Goal: Task Accomplishment & Management: Manage account settings

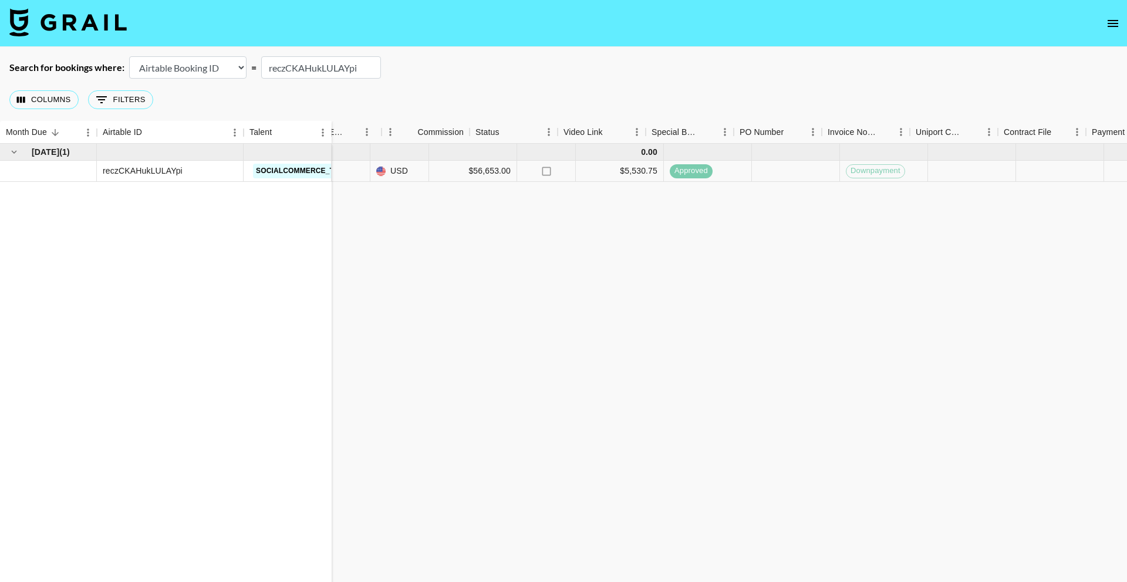
scroll to position [0, 612]
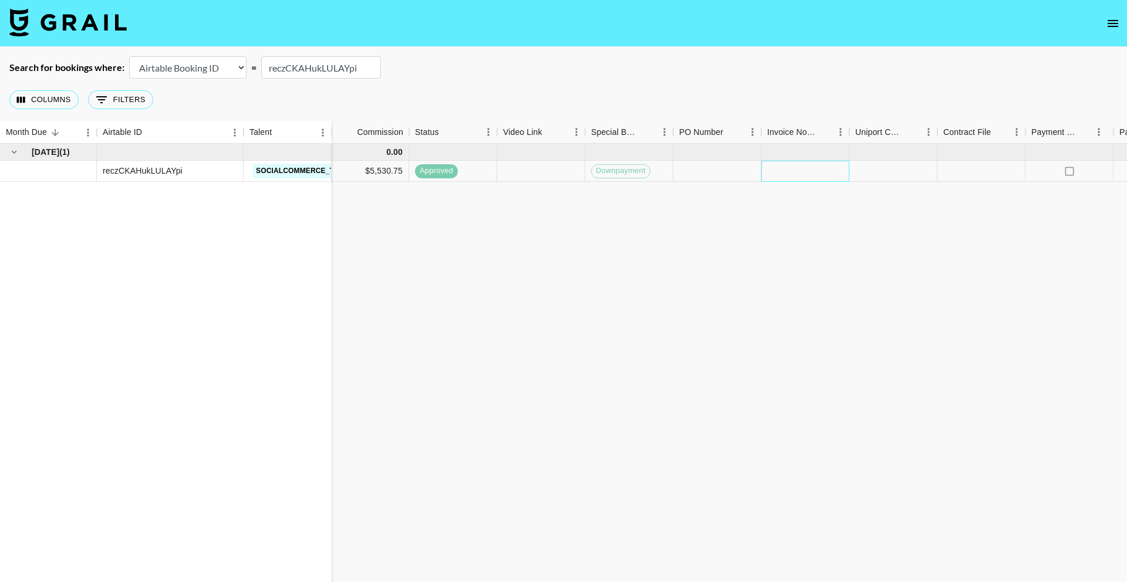
click at [815, 173] on div at bounding box center [805, 171] width 88 height 21
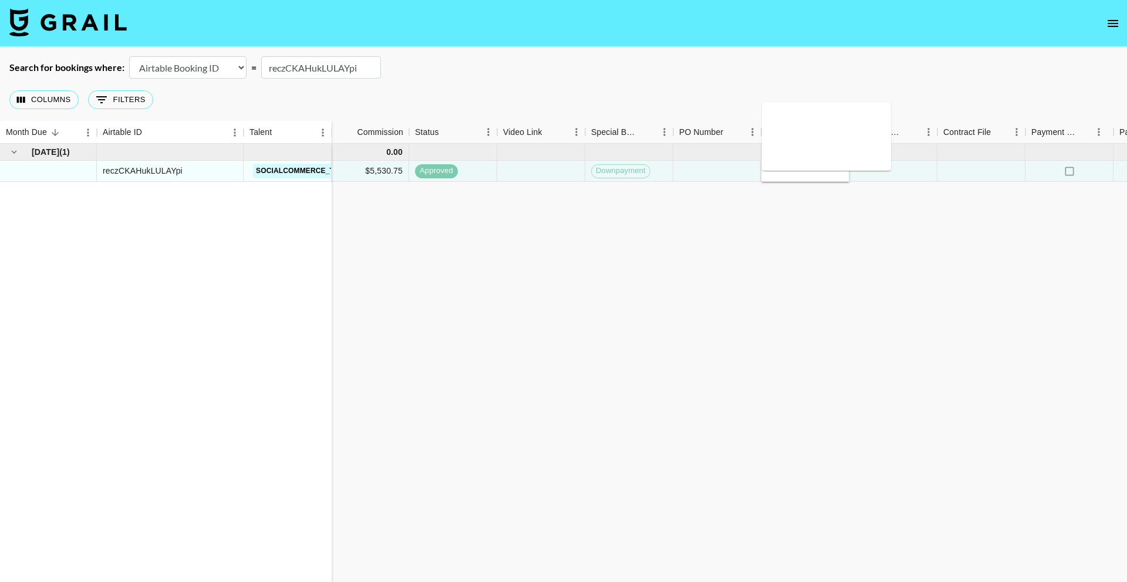
click at [802, 145] on textarea at bounding box center [826, 136] width 120 height 54
type textarea "t"
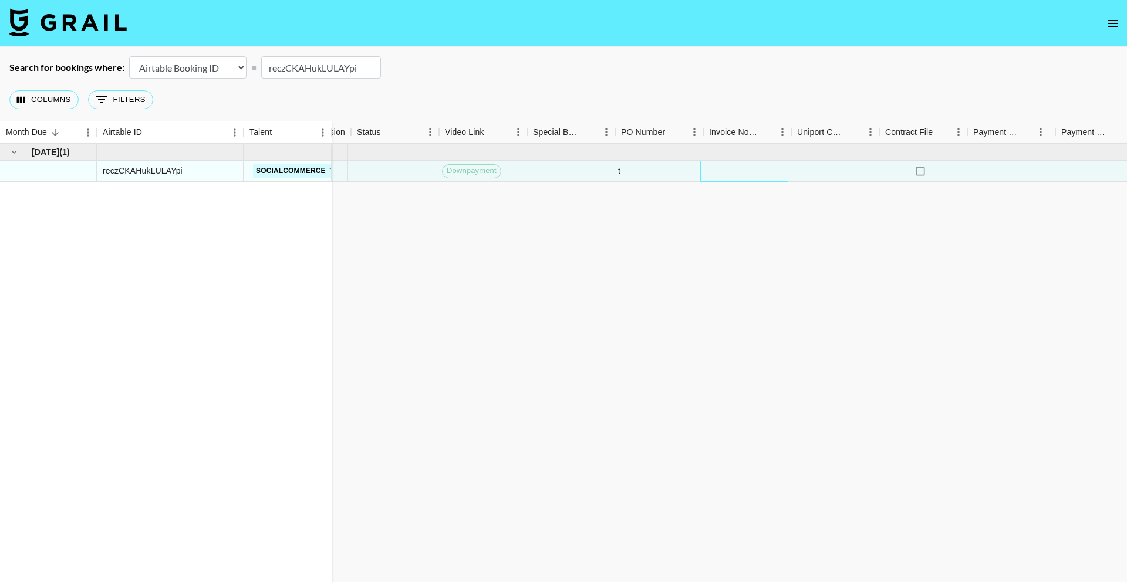
scroll to position [0, 822]
click at [1104, 168] on icon "select merge strategy" at bounding box center [1103, 171] width 14 height 14
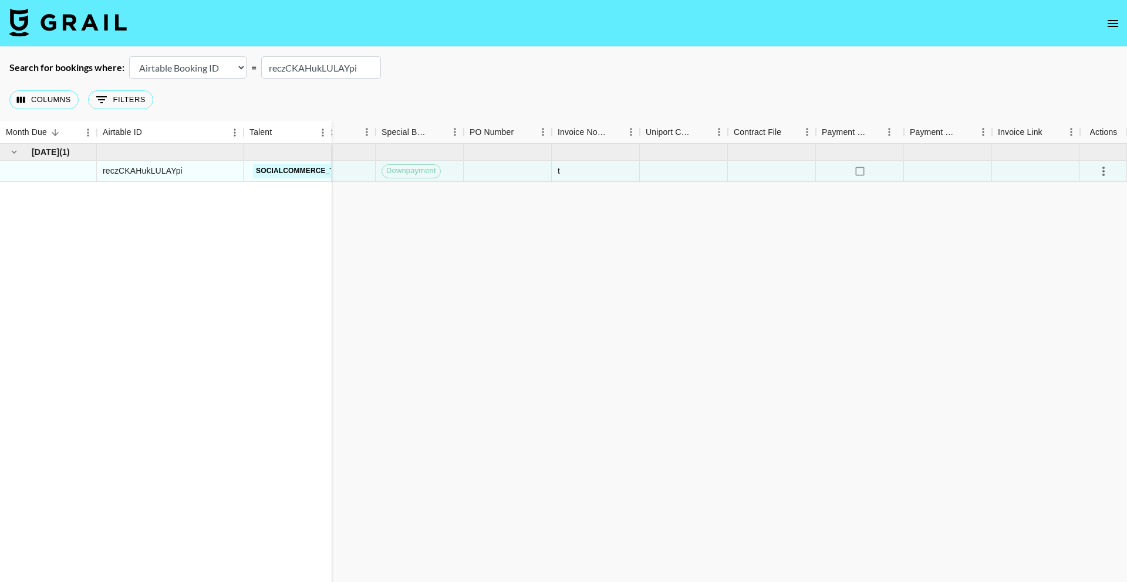
click at [320, 68] on input "reczCKAHukLULAYpi" at bounding box center [321, 67] width 120 height 22
paste input "4EbQFtYUe8DKfp"
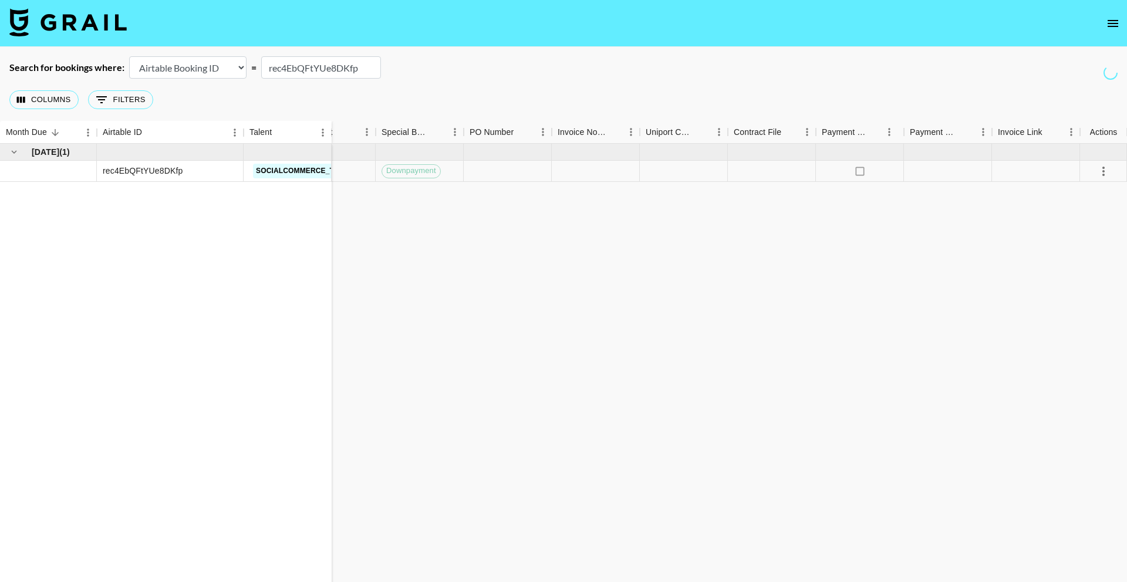
type input "rec4EbQFtYUe8DKfp"
click at [592, 175] on div at bounding box center [596, 171] width 88 height 21
click at [593, 173] on div at bounding box center [596, 171] width 88 height 21
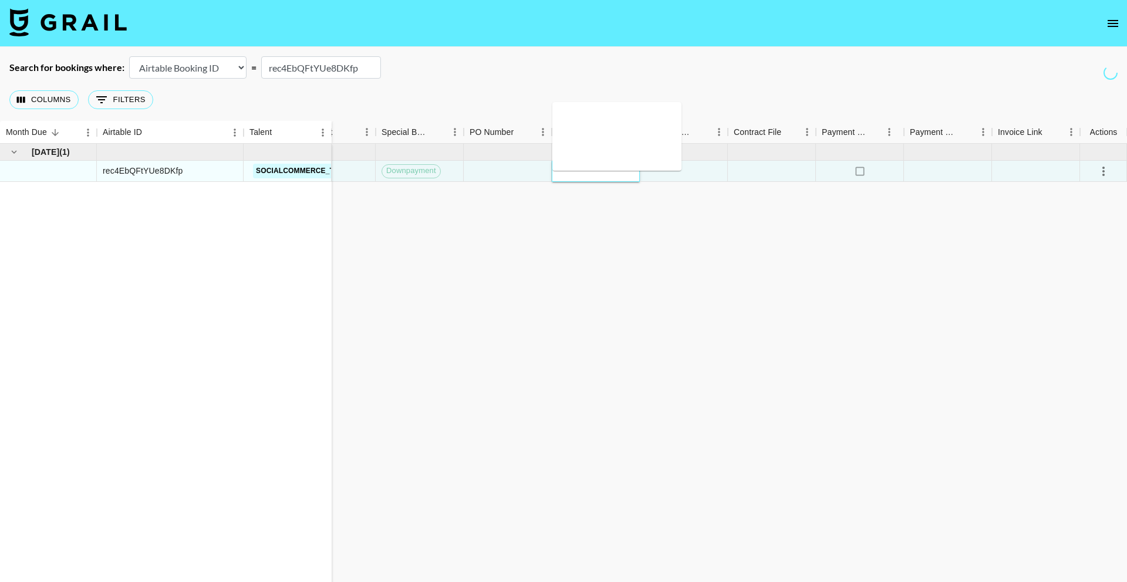
click at [595, 171] on div at bounding box center [596, 171] width 88 height 21
click at [593, 142] on textarea at bounding box center [617, 136] width 120 height 54
type textarea "t"
click at [795, 242] on div "Sep '25 ( 1 ) rec4EbQFtYUe8DKfp socialcommerce_tsp_us 0.00 nadia@grail-talent.c…" at bounding box center [152, 369] width 1948 height 451
click at [1101, 173] on icon "select merge strategy" at bounding box center [1103, 171] width 14 height 14
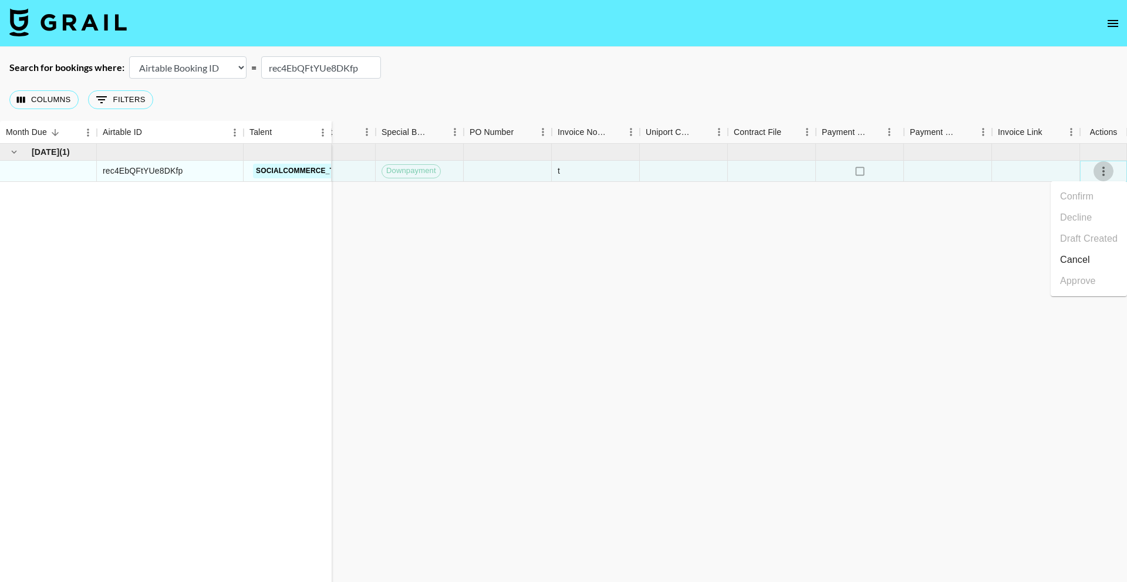
click at [1101, 173] on icon "select merge strategy" at bounding box center [1103, 171] width 14 height 14
click at [303, 69] on input "rec4EbQFtYUe8DKfp" at bounding box center [321, 67] width 120 height 22
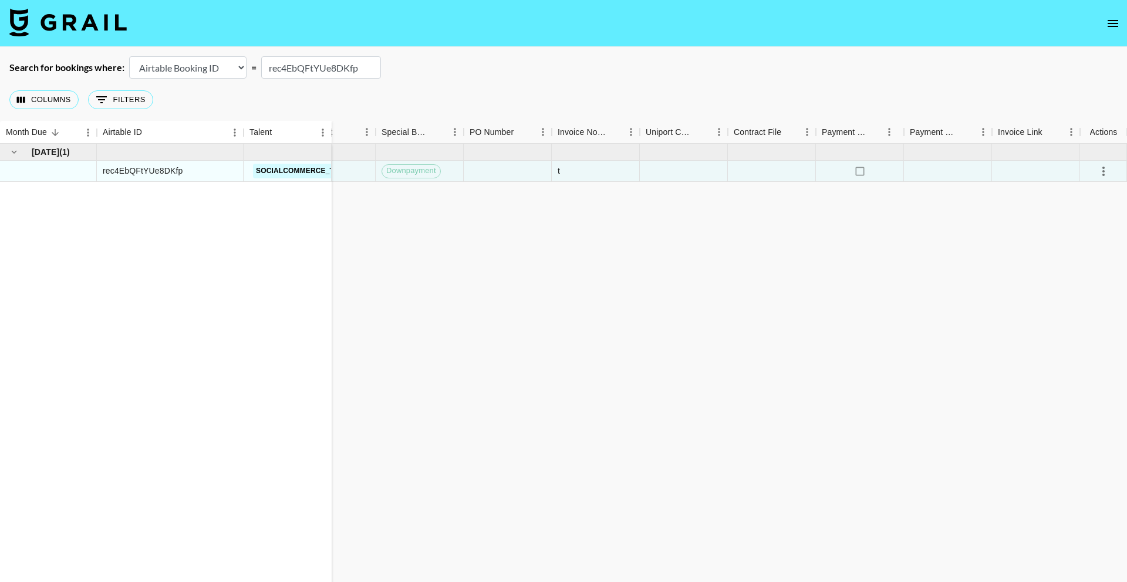
paste input "QLykbdUmtHAEr2"
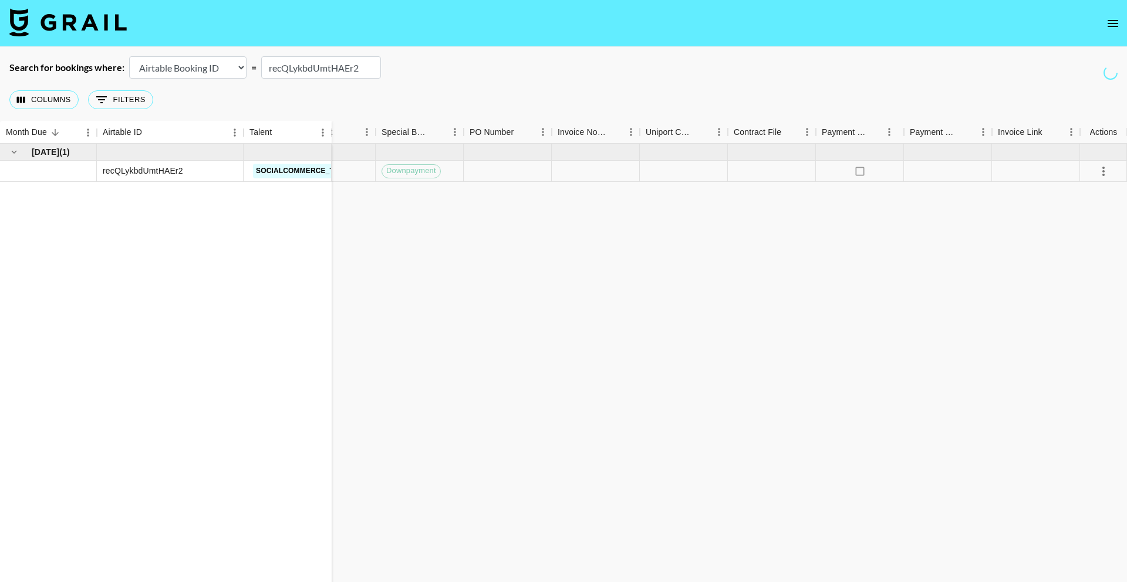
type input "recQLykbdUmtHAEr2"
click at [589, 165] on div at bounding box center [596, 171] width 88 height 21
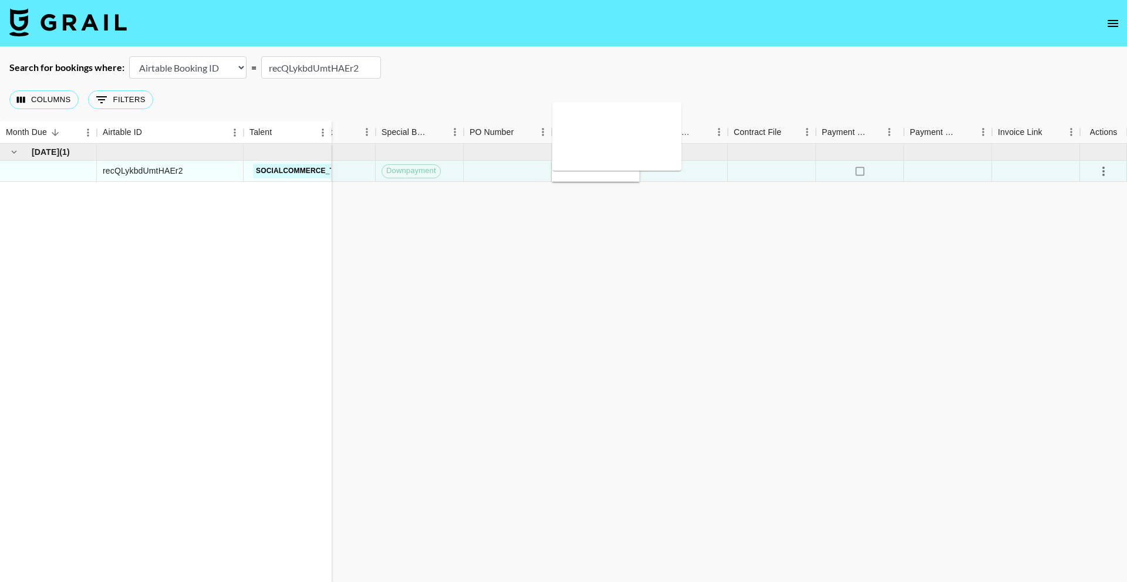
click at [594, 133] on textarea at bounding box center [617, 136] width 120 height 54
type textarea "t"
click at [663, 224] on div "Sep '25 ( 1 ) recQLykbdUmtHAEr2 socialcommerce_tsp_us 0.00 nadia@grail-talent.c…" at bounding box center [152, 369] width 1948 height 451
click at [1098, 169] on icon "select merge strategy" at bounding box center [1103, 171] width 14 height 14
click at [1100, 169] on icon "select merge strategy" at bounding box center [1103, 171] width 14 height 14
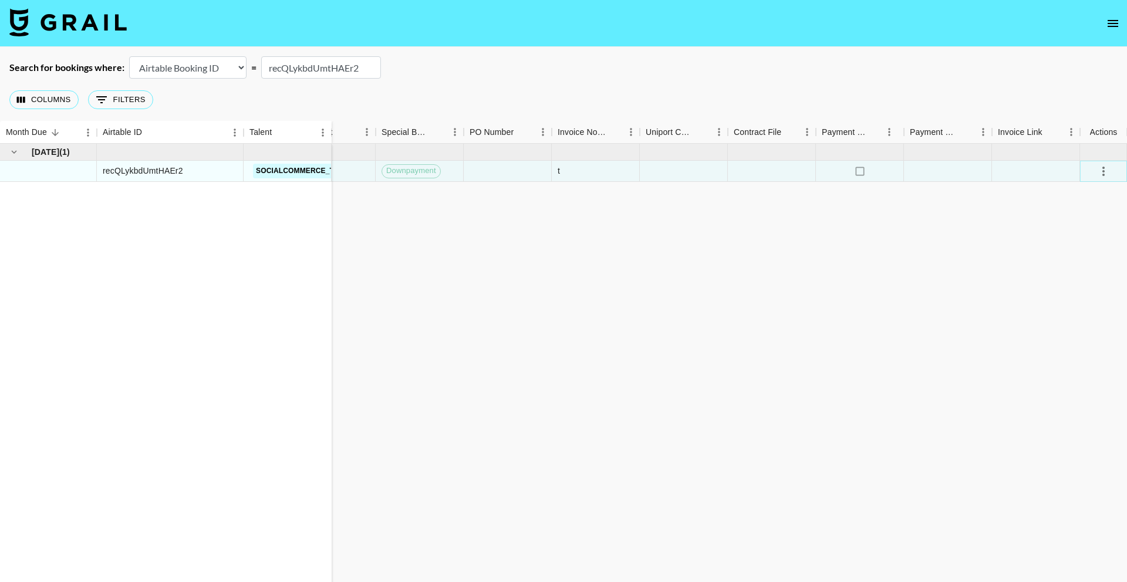
click at [1101, 168] on icon "select merge strategy" at bounding box center [1103, 171] width 14 height 14
click at [1101, 169] on icon "select merge strategy" at bounding box center [1103, 171] width 14 height 14
click at [353, 70] on input "recQLykbdUmtHAEr2" at bounding box center [321, 67] width 120 height 22
paste input "0qPbf1tZNANVgu"
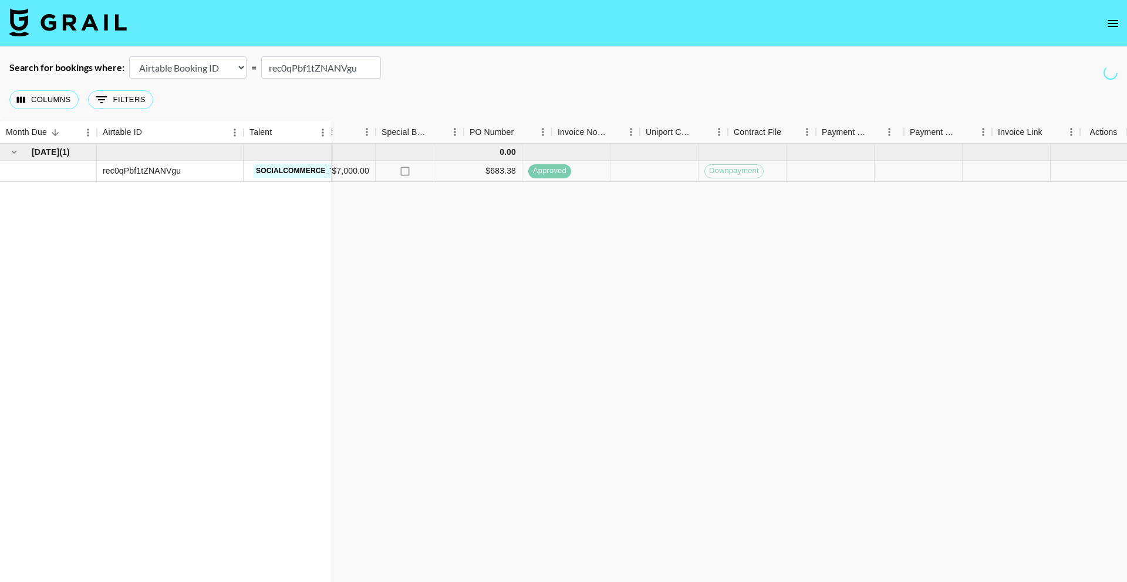
type input "rec0qPbf1tZNANVgu"
click at [874, 170] on div at bounding box center [918, 171] width 88 height 21
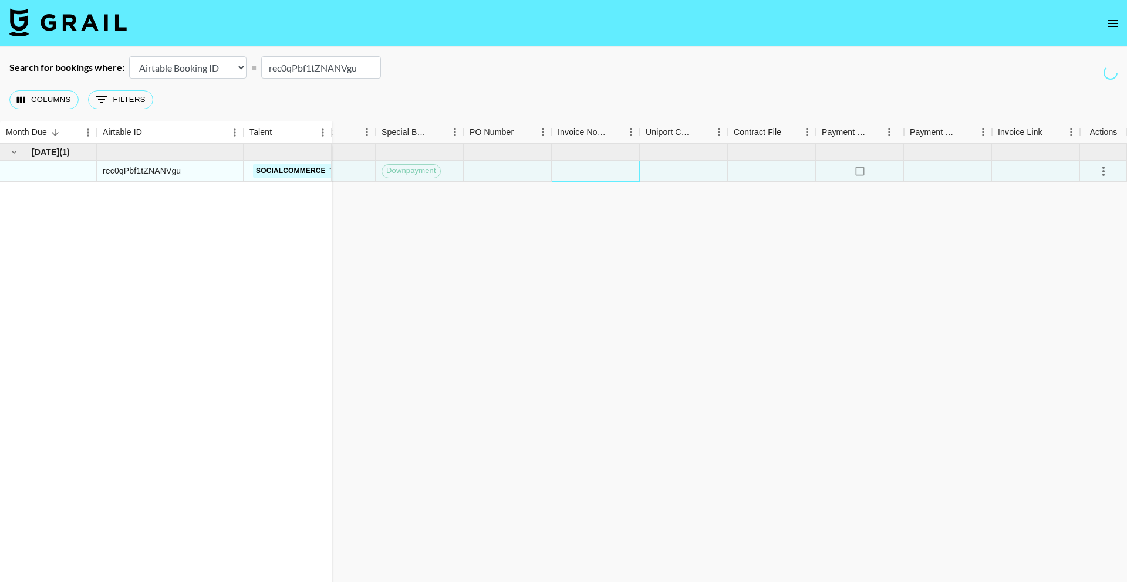
click at [577, 170] on div at bounding box center [596, 171] width 88 height 21
drag, startPoint x: 577, startPoint y: 170, endPoint x: 597, endPoint y: 138, distance: 37.4
click at [597, 138] on textarea at bounding box center [617, 136] width 120 height 54
type textarea "t"
drag, startPoint x: 683, startPoint y: 232, endPoint x: 769, endPoint y: 226, distance: 85.9
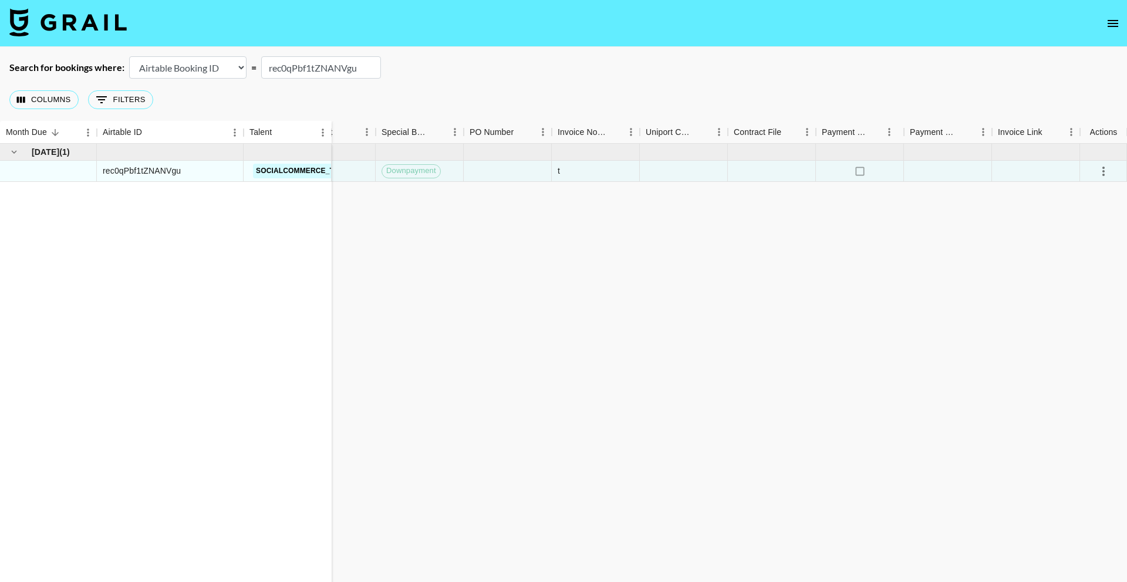
click at [684, 232] on div "Sep '25 ( 1 ) rec0qPbf1tZNANVgu socialcommerce_tsp_us 0.00 nadia@grail-talent.c…" at bounding box center [152, 369] width 1948 height 451
click at [1106, 173] on icon "select merge strategy" at bounding box center [1103, 171] width 14 height 14
click at [298, 66] on input "rec0qPbf1tZNANVgu" at bounding box center [321, 67] width 120 height 22
click at [298, 65] on input "rec0qPbf1tZNANVgu" at bounding box center [321, 67] width 120 height 22
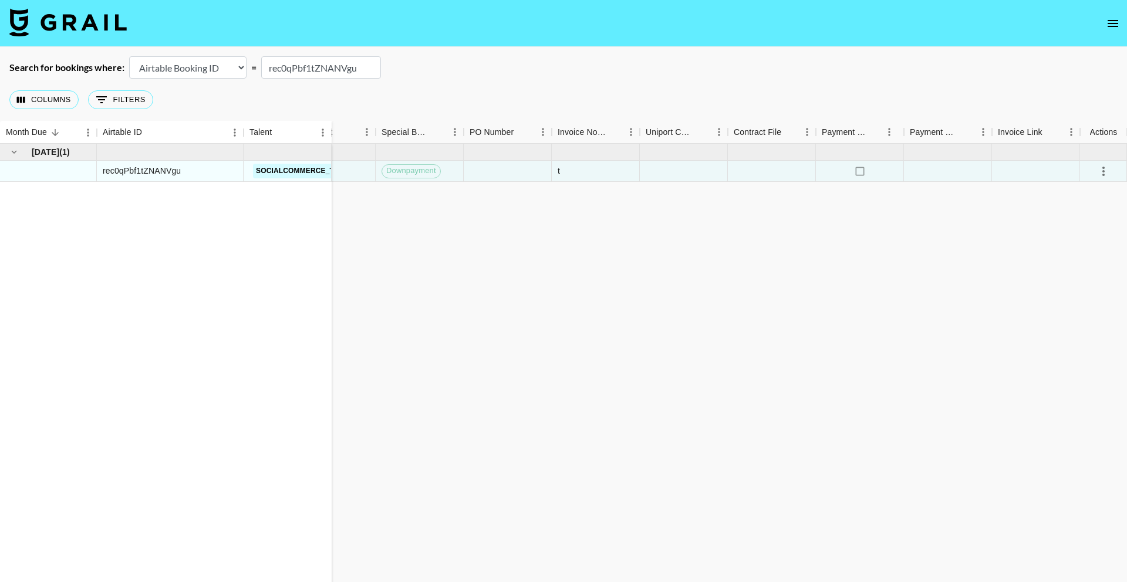
paste input "K2fu2XzVXhpnAn"
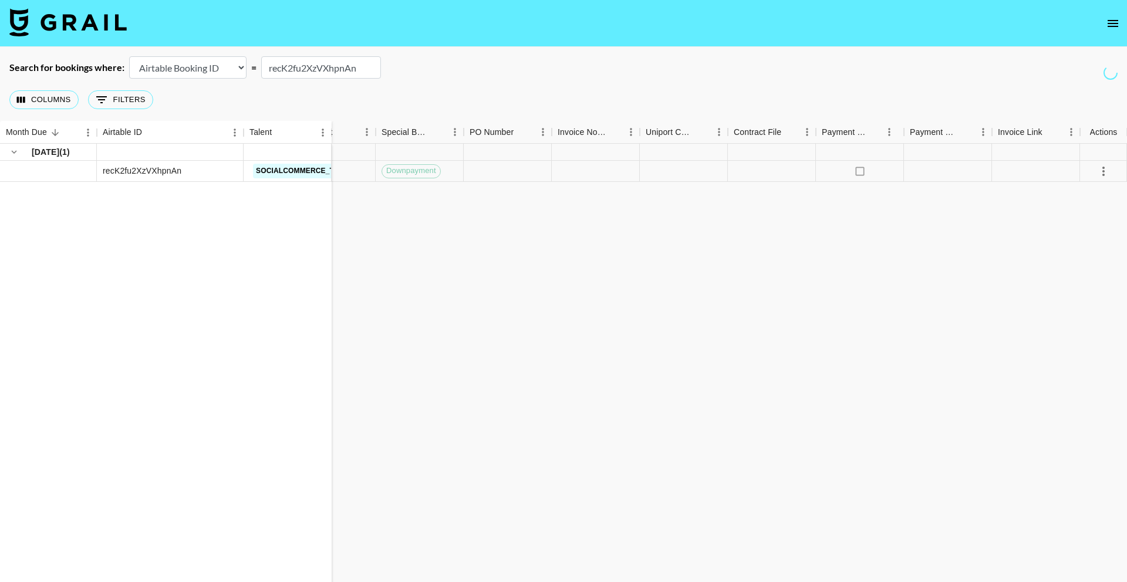
type input "recK2fu2XzVXhpnAn"
click at [591, 173] on div at bounding box center [596, 171] width 88 height 21
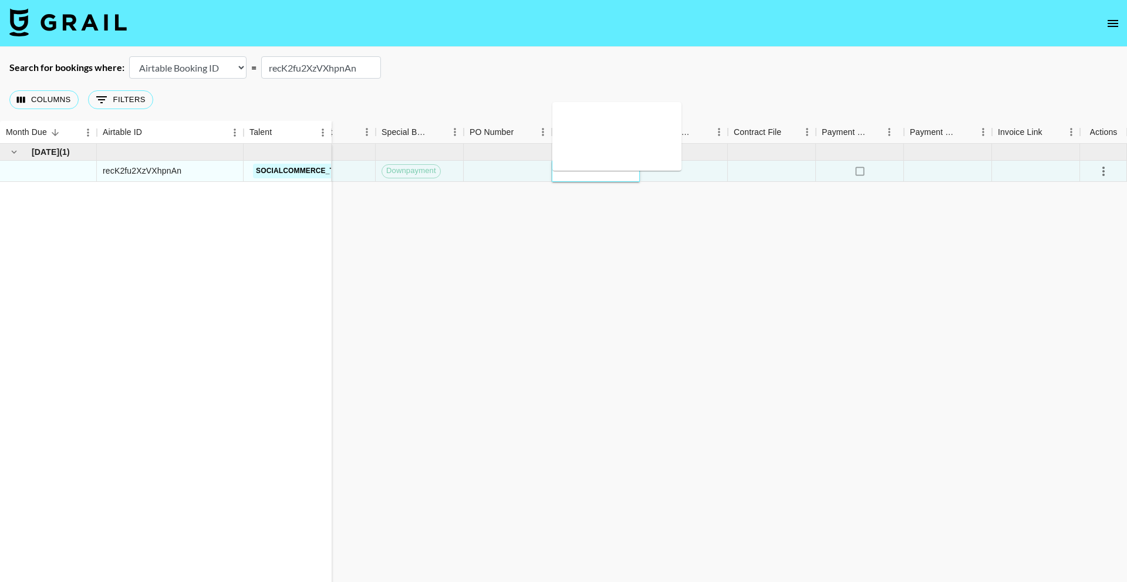
click at [591, 173] on div at bounding box center [596, 171] width 88 height 21
click at [590, 139] on textarea at bounding box center [617, 136] width 120 height 54
type textarea "t"
drag, startPoint x: 822, startPoint y: 245, endPoint x: 1016, endPoint y: 187, distance: 202.2
click at [822, 245] on div "Sep '25 ( 1 ) recK2fu2XzVXhpnAn socialcommerce_tsp_us 0.00 nadia@grail-talent.c…" at bounding box center [152, 369] width 1948 height 451
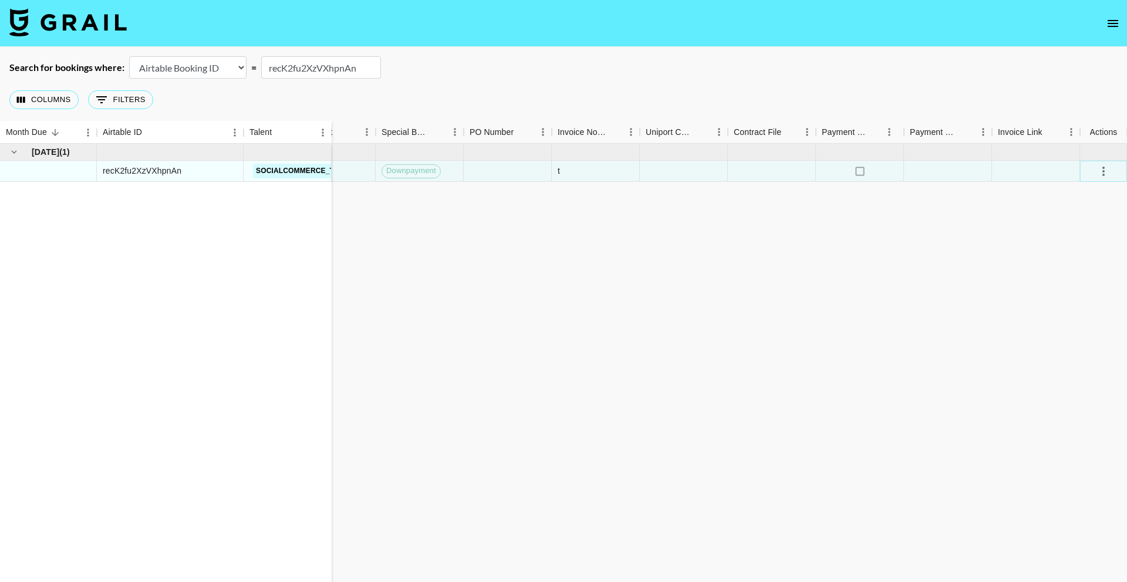
click at [1106, 174] on icon "select merge strategy" at bounding box center [1103, 171] width 14 height 14
click at [740, 228] on div "Sep '25 ( 1 ) recK2fu2XzVXhpnAn socialcommerce_tsp_us 0.00 nadia@grail-talent.c…" at bounding box center [152, 369] width 1948 height 451
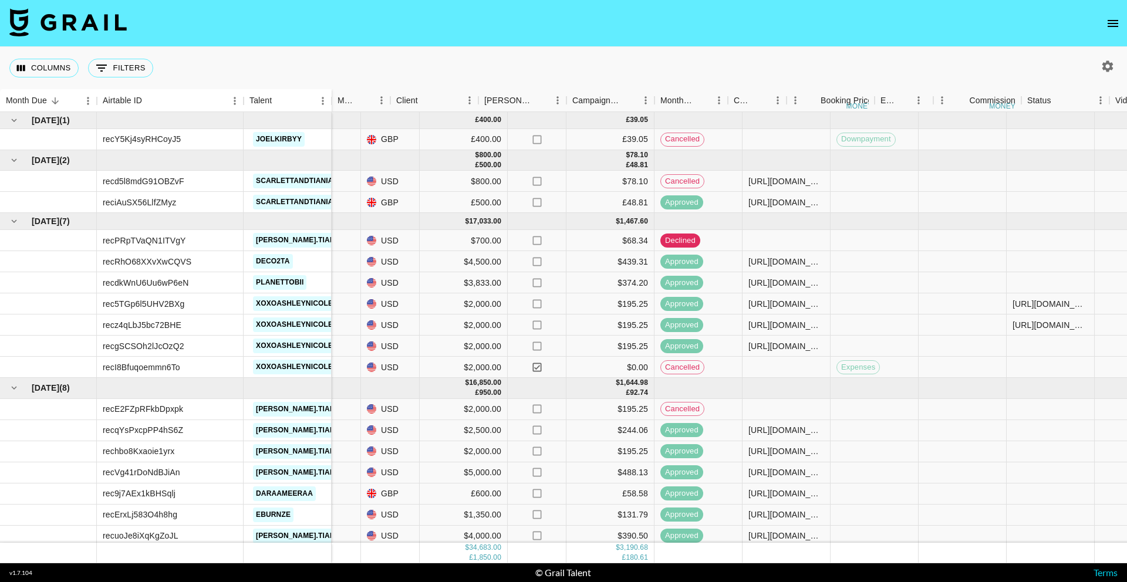
scroll to position [0, 822]
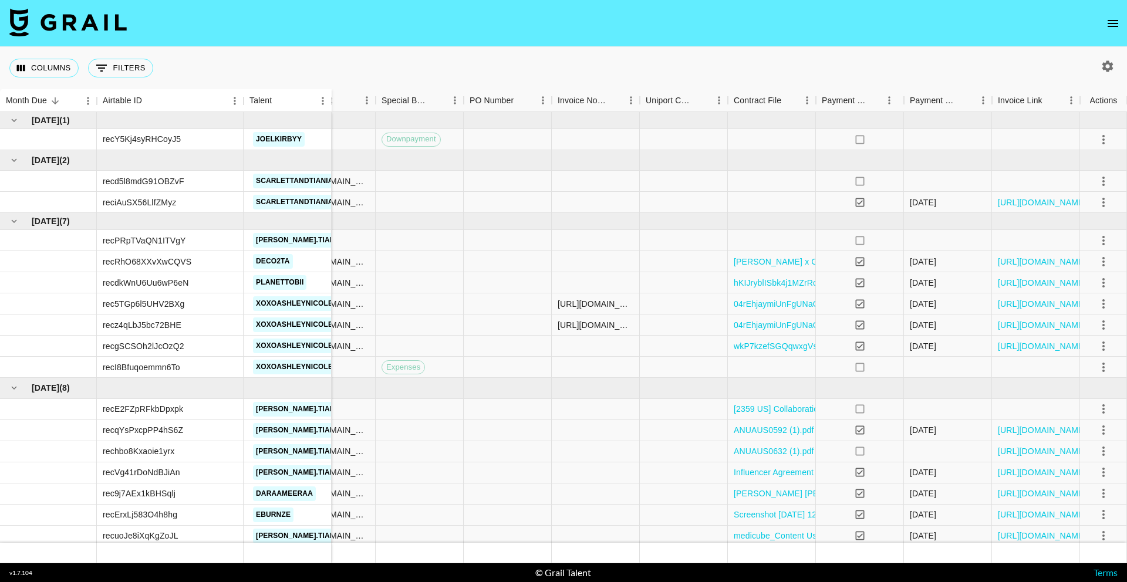
click at [1104, 25] on button "open drawer" at bounding box center [1112, 23] width 23 height 23
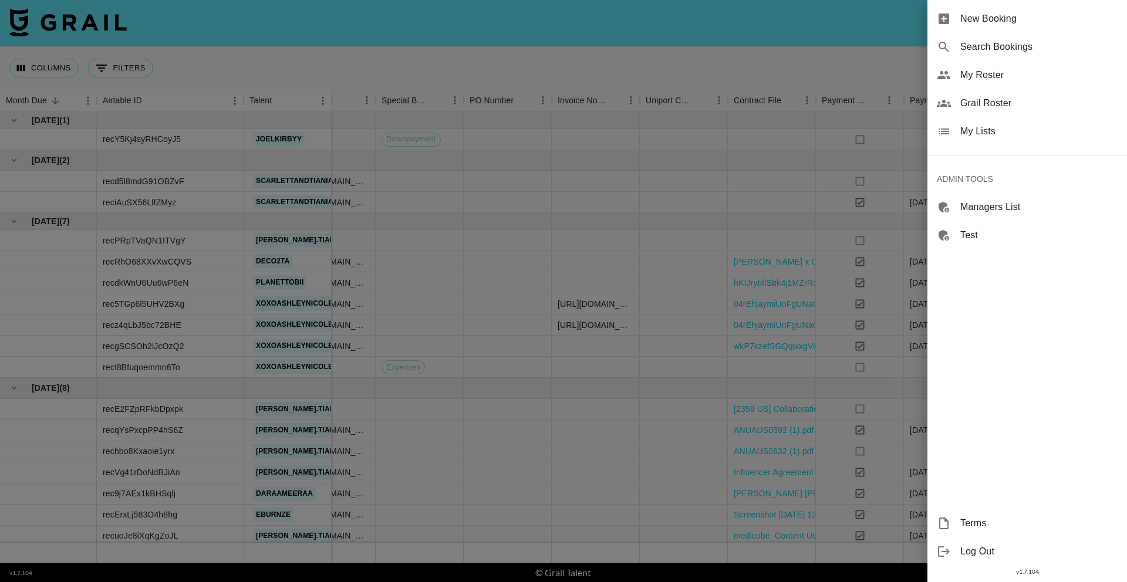
click at [1017, 48] on span "Search Bookings" at bounding box center [1038, 47] width 157 height 14
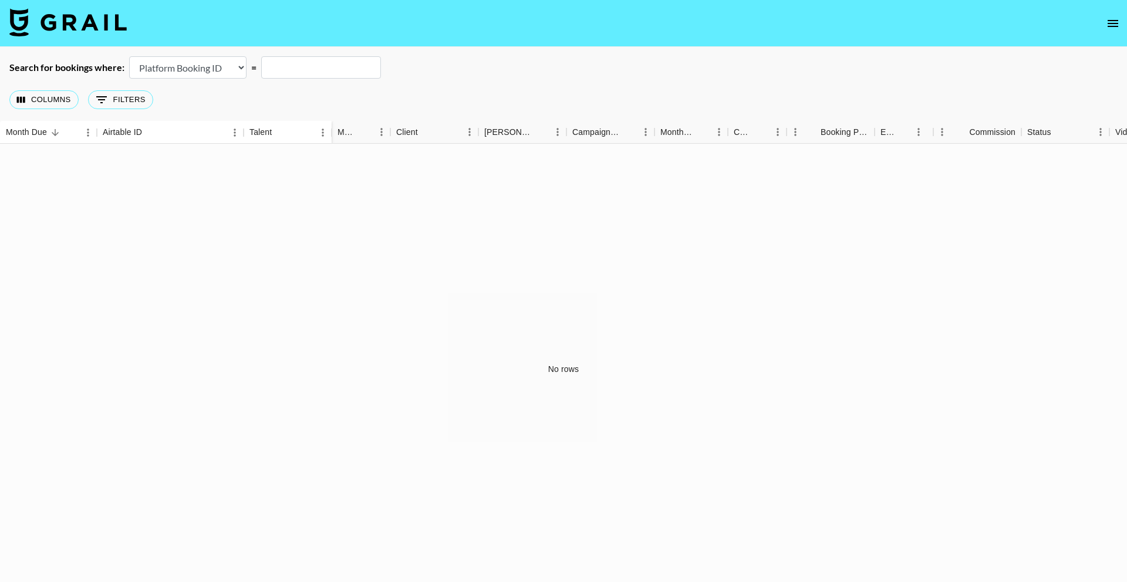
click at [234, 70] on select "Airtable Booking ID Platform Booking ID Platform Campaign ID" at bounding box center [187, 67] width 117 height 22
select select "airtableId"
click at [129, 56] on select "Airtable Booking ID Platform Booking ID Platform Campaign ID" at bounding box center [187, 67] width 117 height 22
click at [312, 75] on input "text" at bounding box center [321, 67] width 120 height 22
paste input "recHTy9bIq4YrdyZW"
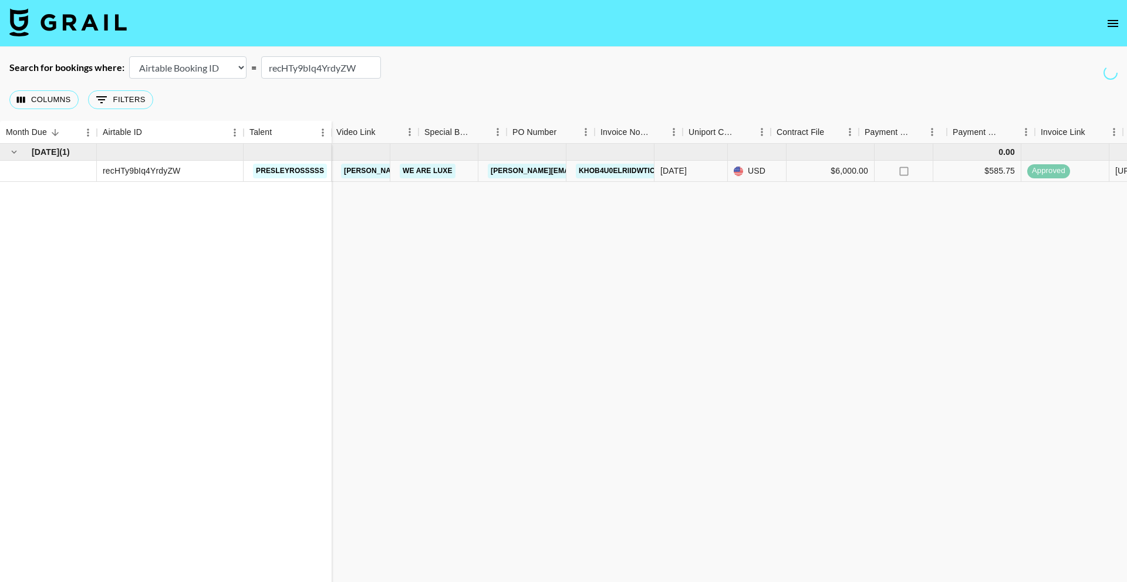
scroll to position [0, 822]
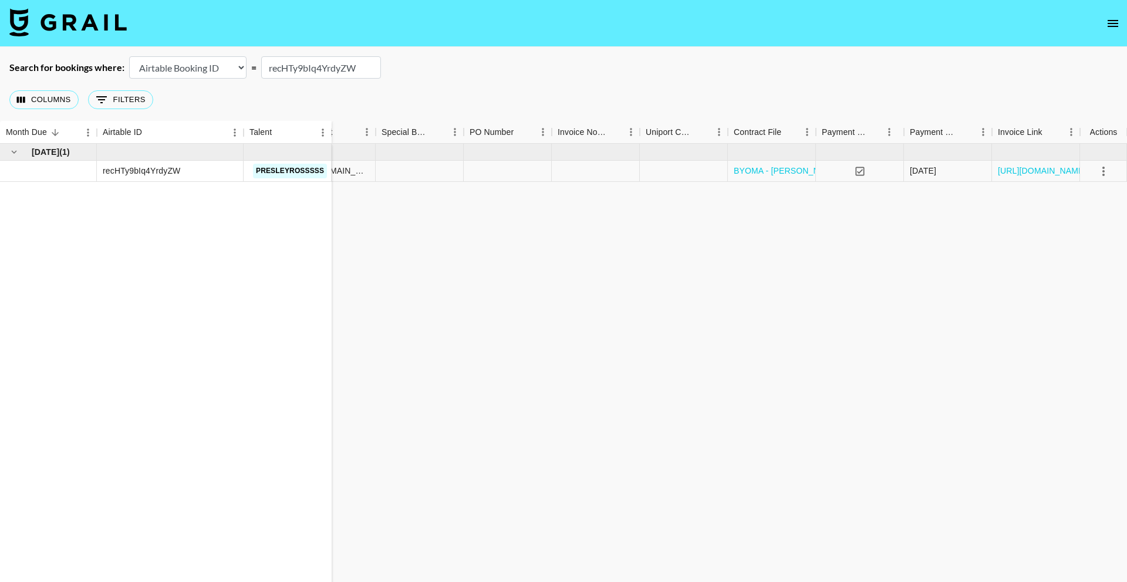
type input "recHTy9bIq4YrdyZW"
click at [1098, 169] on icon "select merge strategy" at bounding box center [1103, 171] width 14 height 14
click at [1083, 266] on li "Cancel" at bounding box center [1088, 259] width 76 height 21
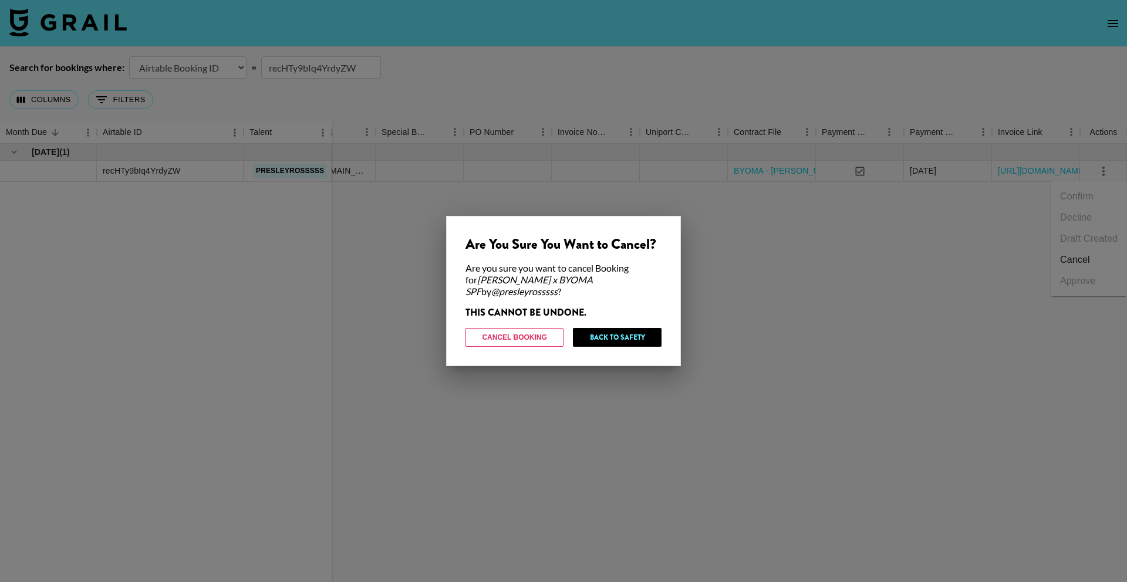
click at [873, 232] on div at bounding box center [563, 291] width 1127 height 582
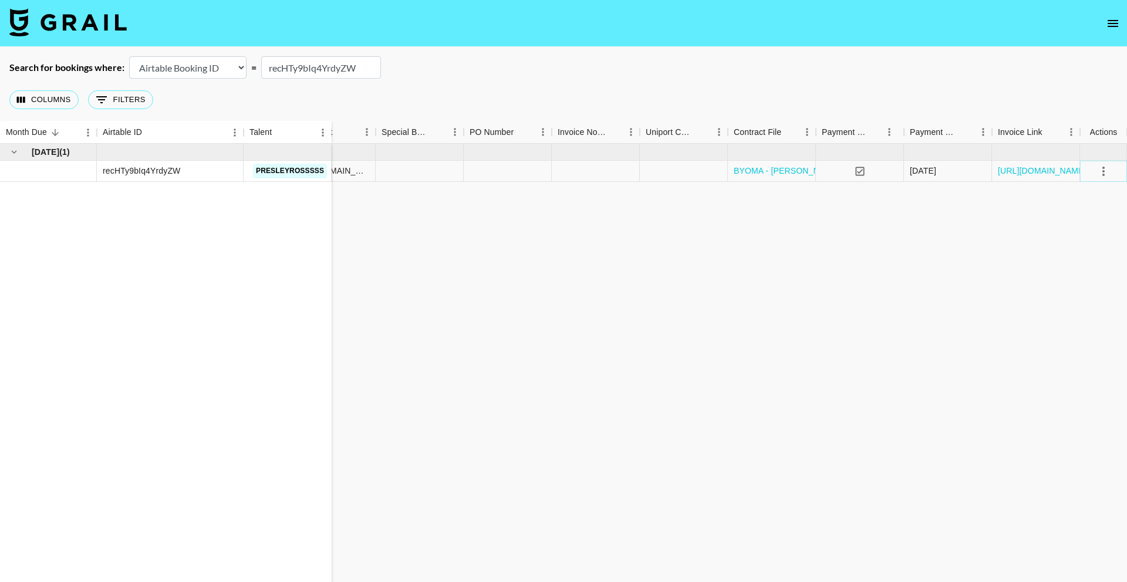
click at [1107, 174] on icon "select merge strategy" at bounding box center [1103, 171] width 14 height 14
click at [1077, 256] on li "Cancel" at bounding box center [1088, 259] width 76 height 21
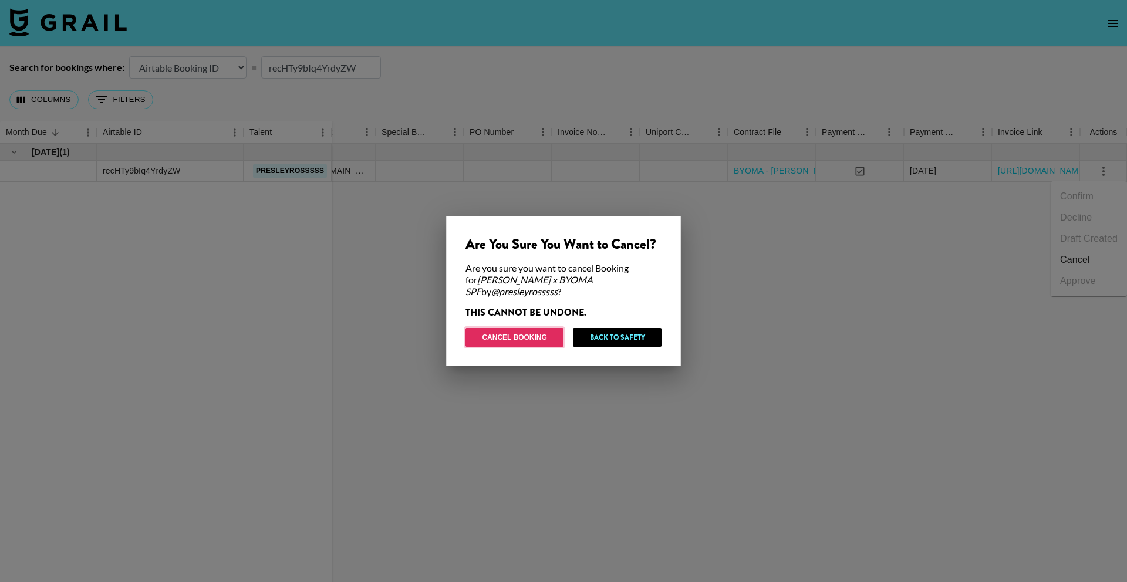
click at [511, 337] on button "Cancel Booking" at bounding box center [514, 337] width 98 height 19
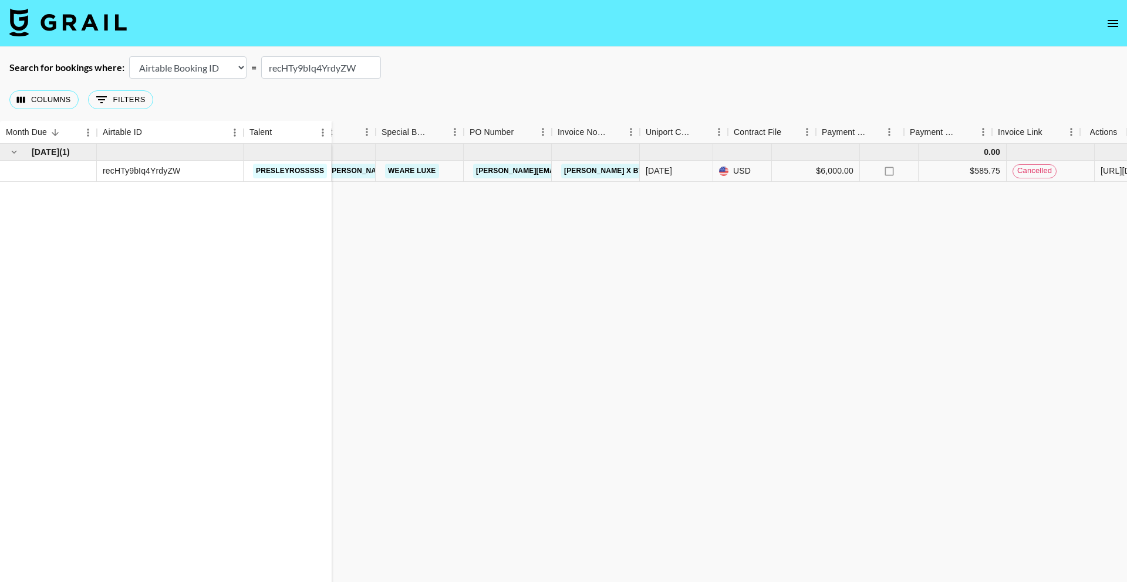
scroll to position [0, 0]
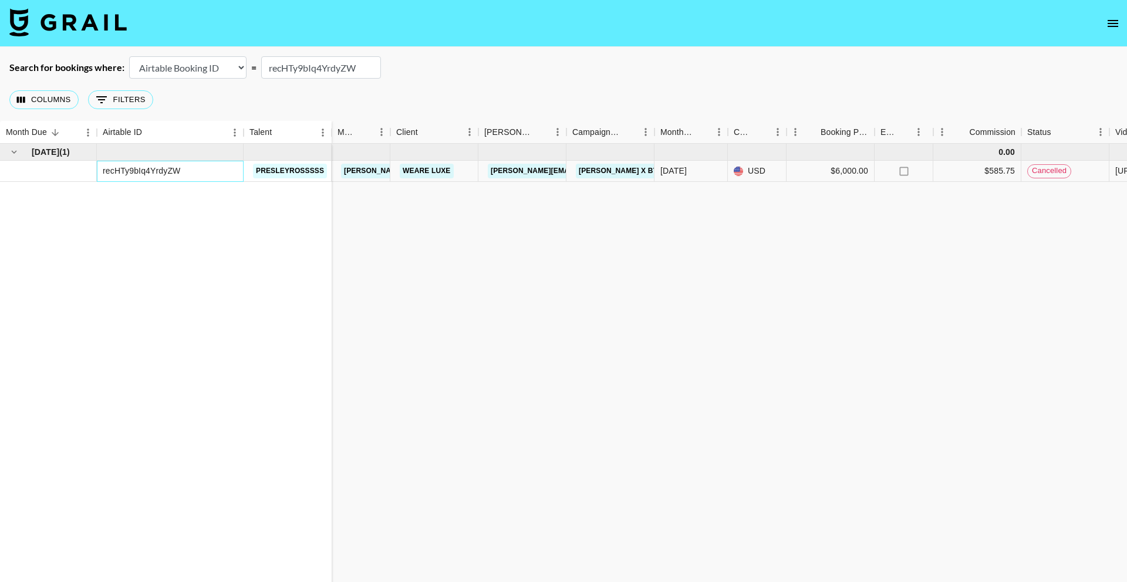
click at [155, 168] on div "recHTy9bIq4YrdyZW" at bounding box center [141, 171] width 77 height 12
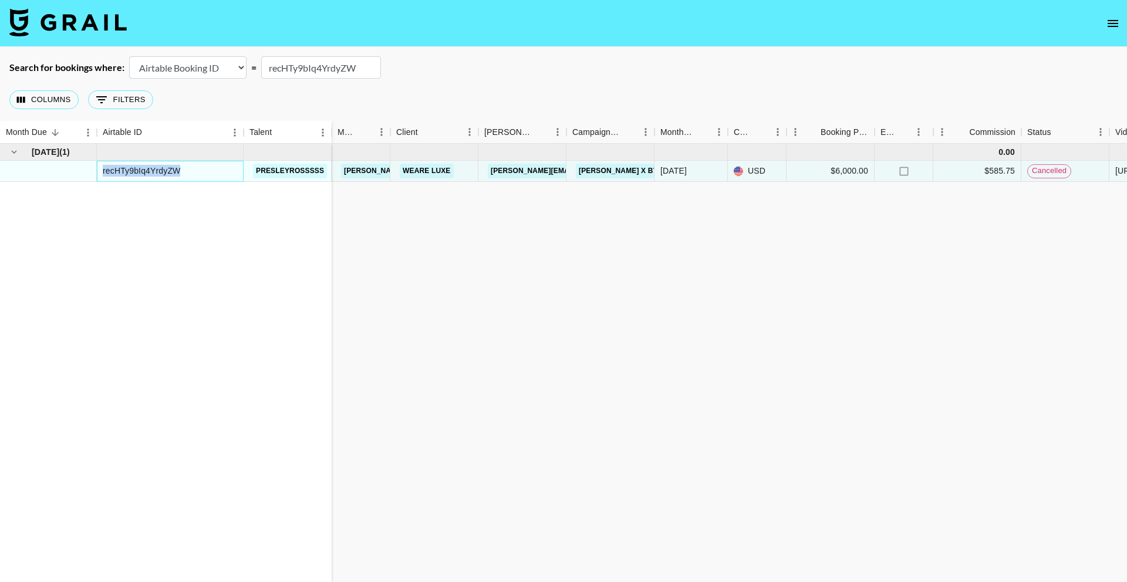
copy div "recHTy9bIq4YrdyZW"
click at [607, 255] on div "[DATE] ( 1 ) recHTy9bIq4YrdyZW presleyrosssss 0.00 [EMAIL_ADDRESS][PERSON_NAME]…" at bounding box center [974, 369] width 1948 height 451
